Goal: Information Seeking & Learning: Learn about a topic

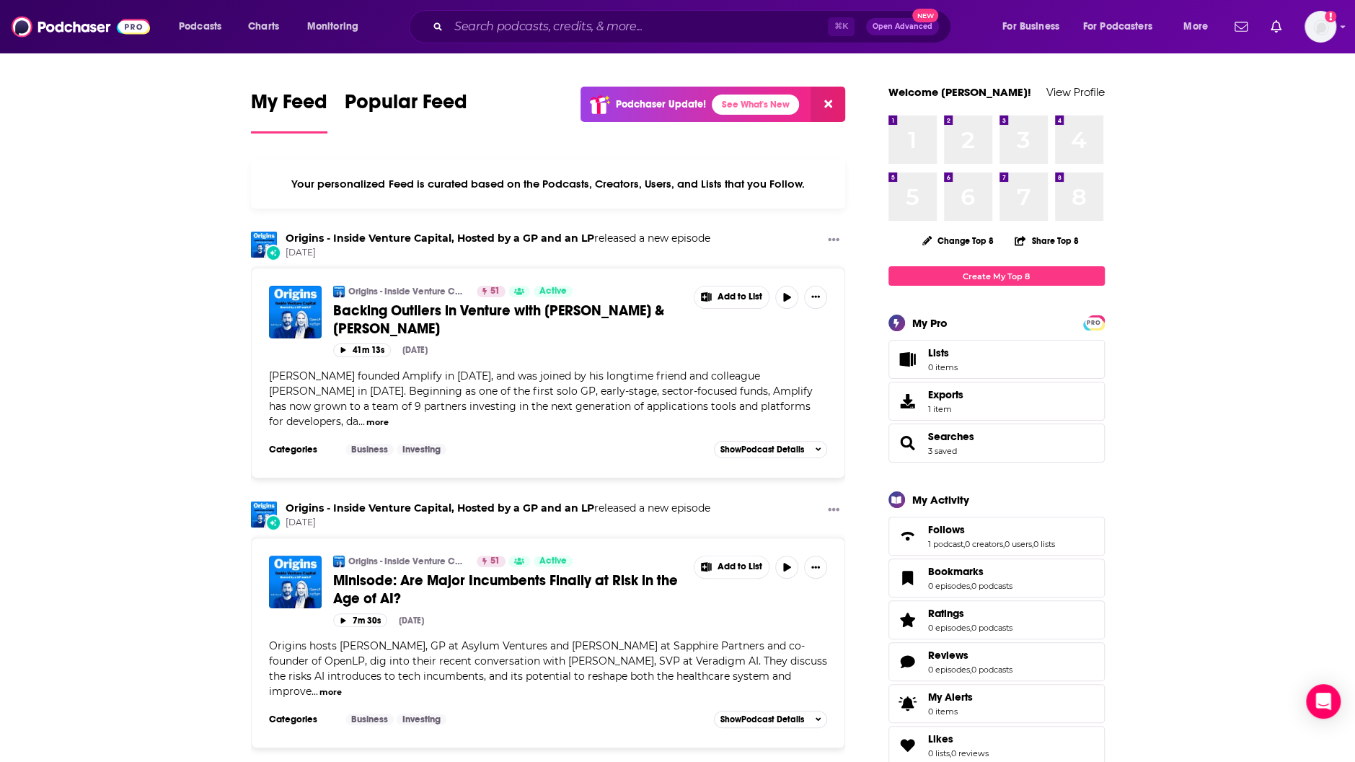
click at [651, 40] on div "⌘ K Open Advanced New" at bounding box center [680, 26] width 542 height 33
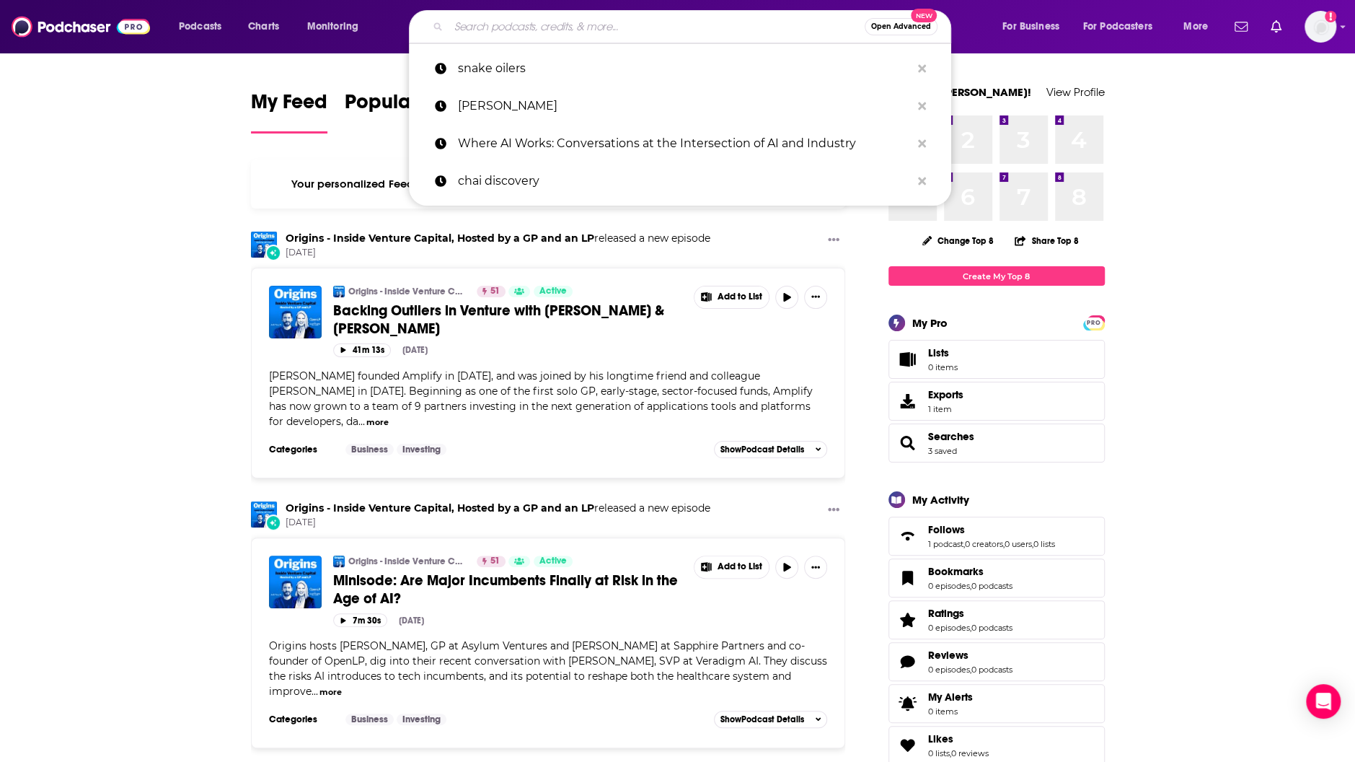
click at [647, 29] on input "Search podcasts, credits, & more..." at bounding box center [657, 26] width 416 height 23
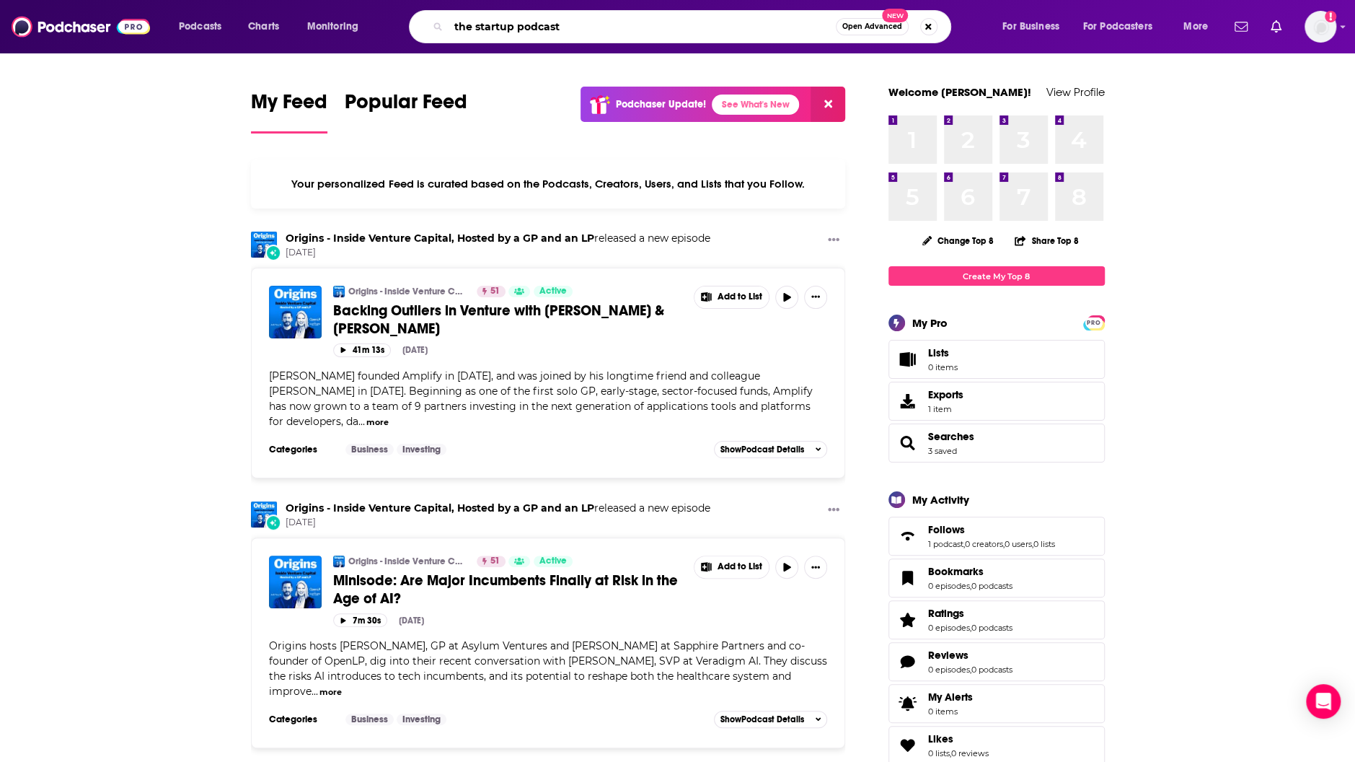
type input "the startup podcast"
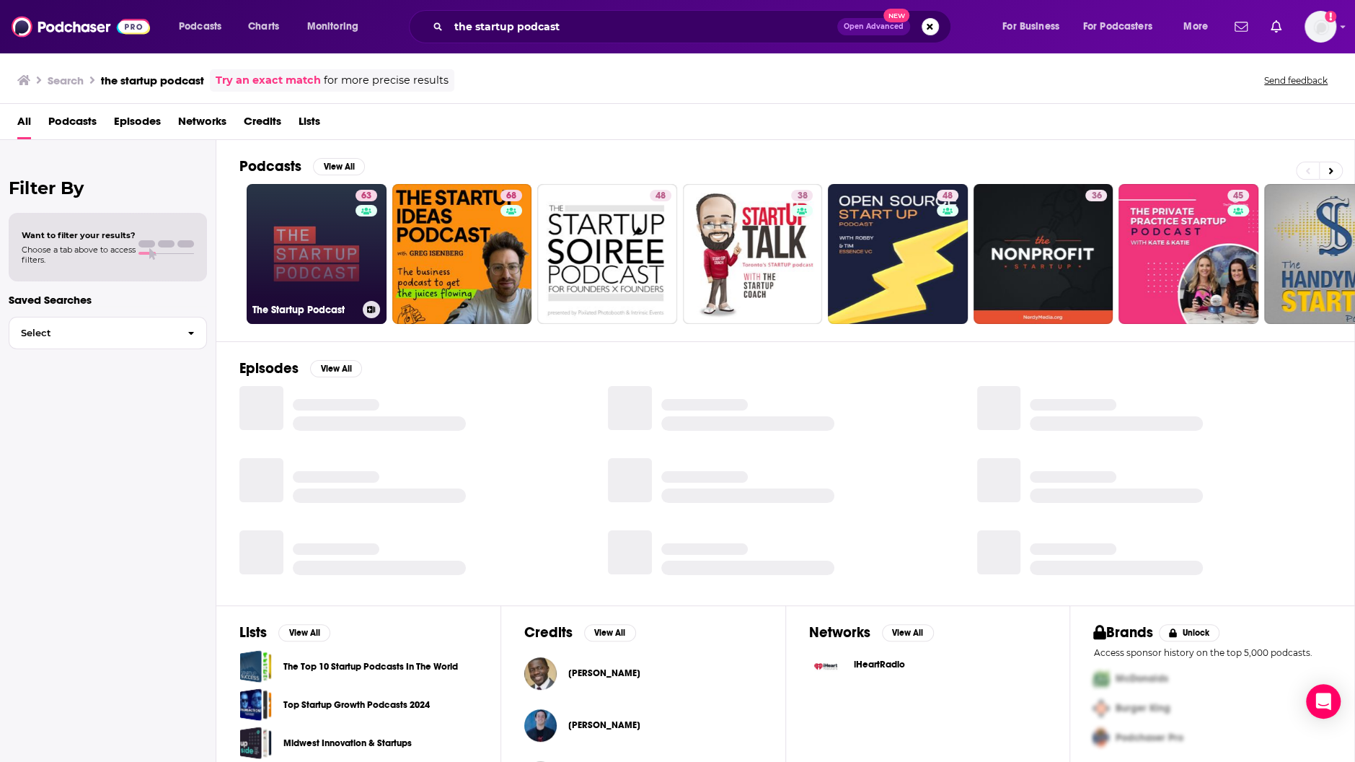
click at [348, 273] on link "63 The Startup Podcast" at bounding box center [317, 254] width 140 height 140
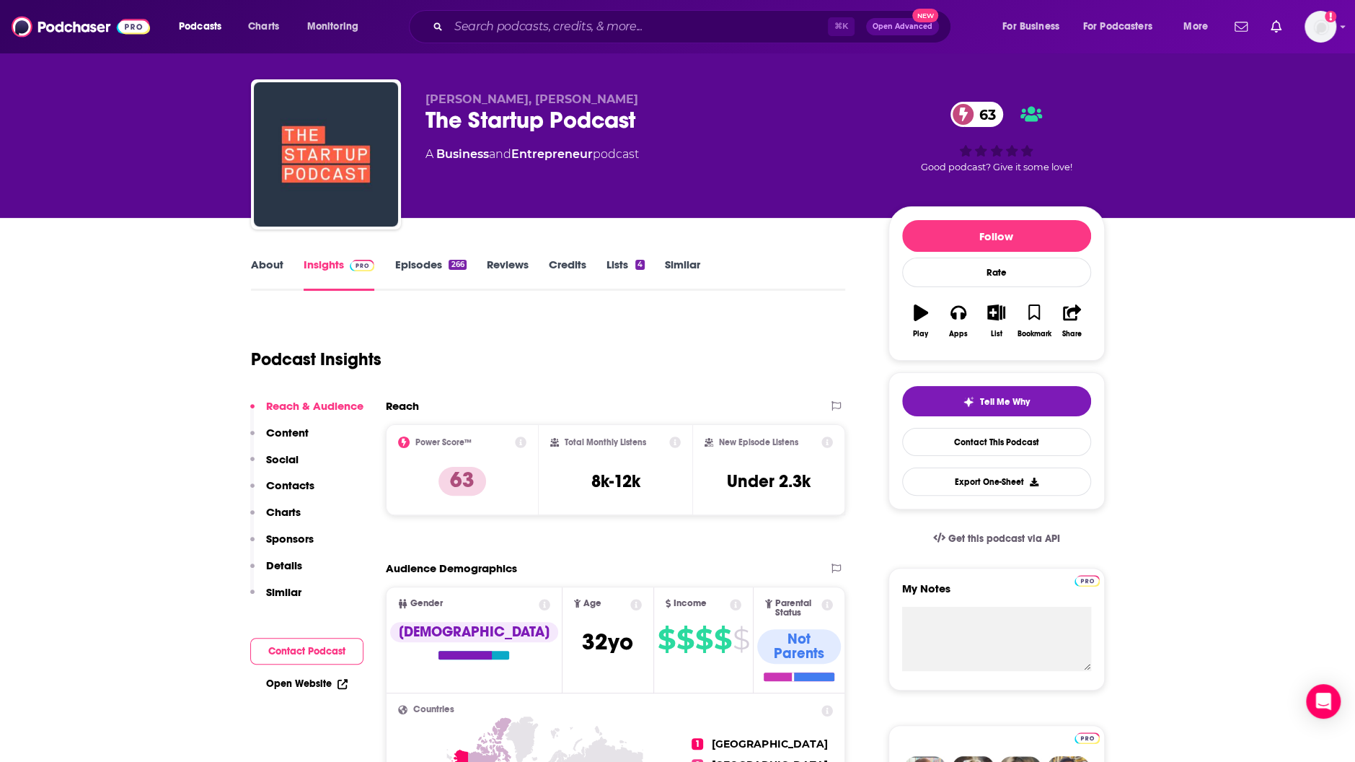
scroll to position [27, 0]
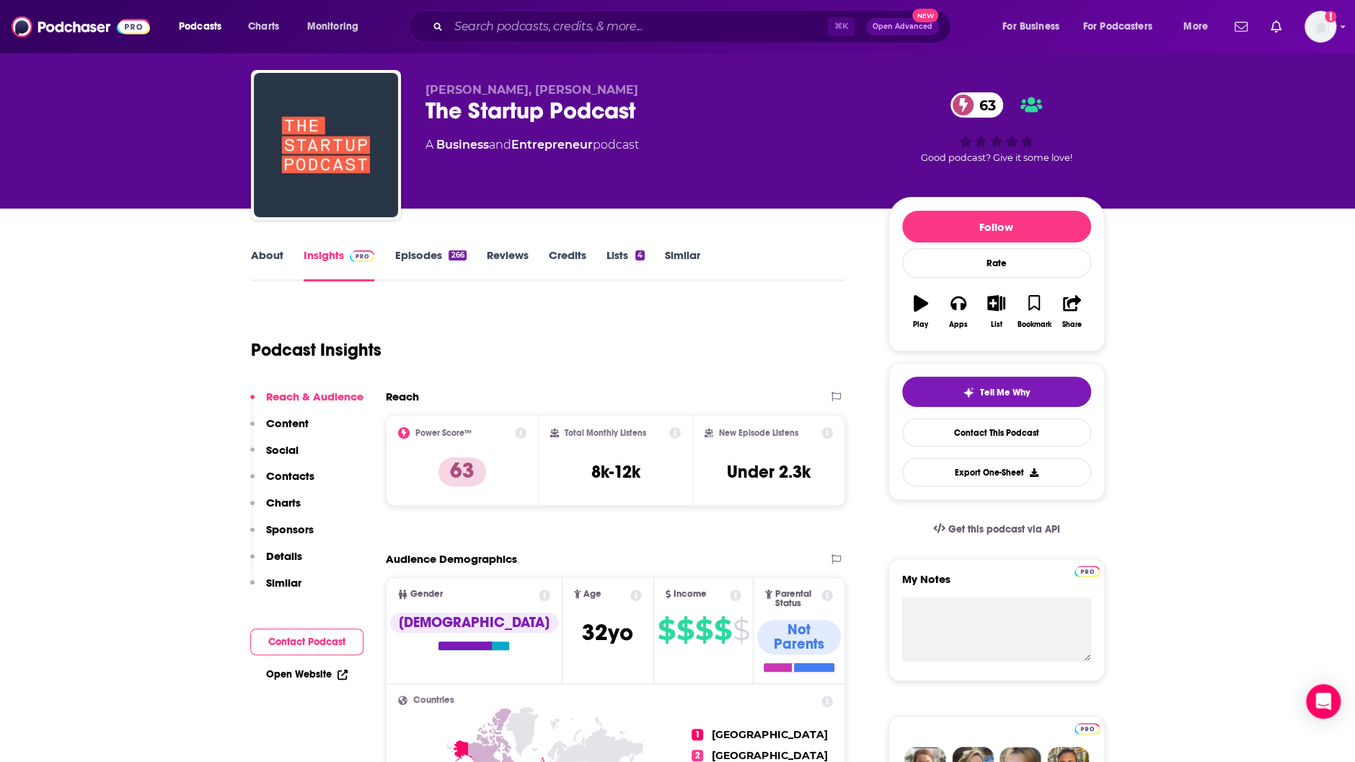
click at [426, 247] on div "About Insights Episodes 266 Reviews Credits Lists 4 Similar" at bounding box center [548, 263] width 595 height 35
click at [431, 254] on link "Episodes 266" at bounding box center [430, 264] width 71 height 33
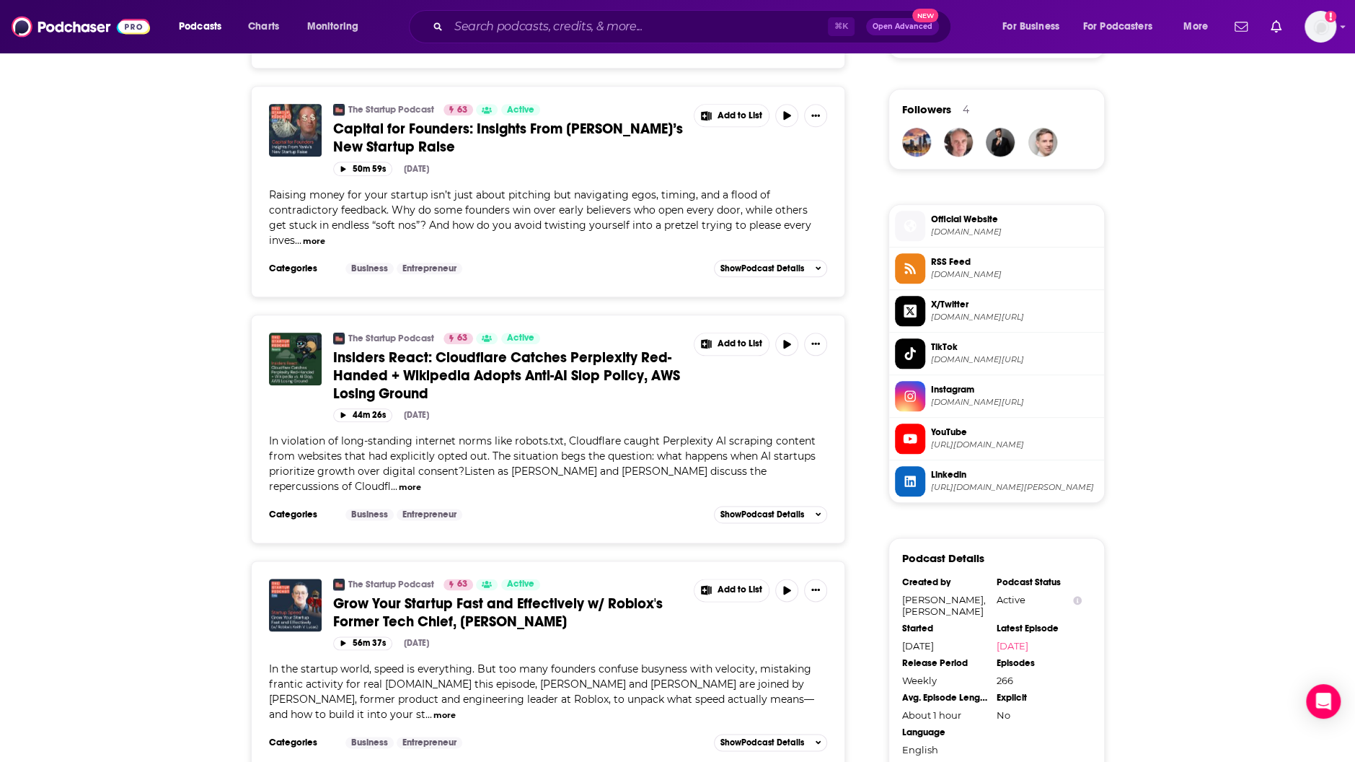
scroll to position [1019, 0]
